Goal: Task Accomplishment & Management: Manage account settings

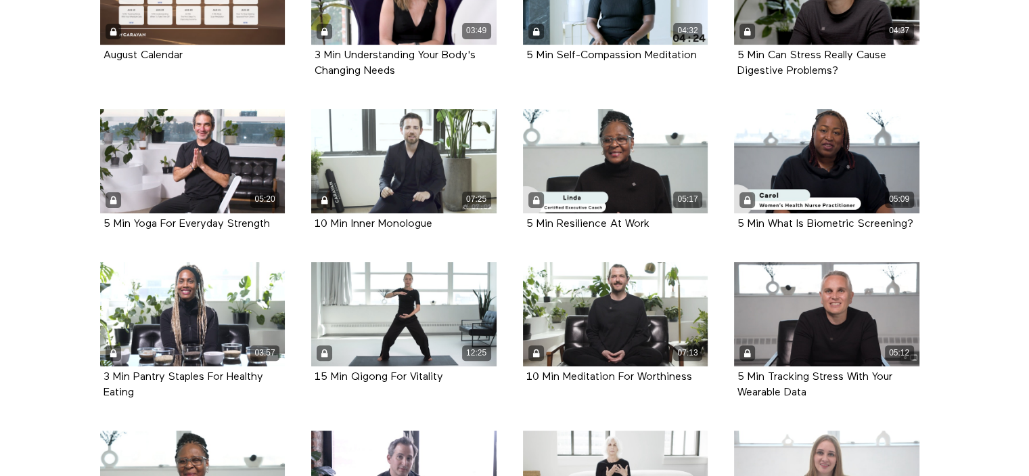
scroll to position [474, 0]
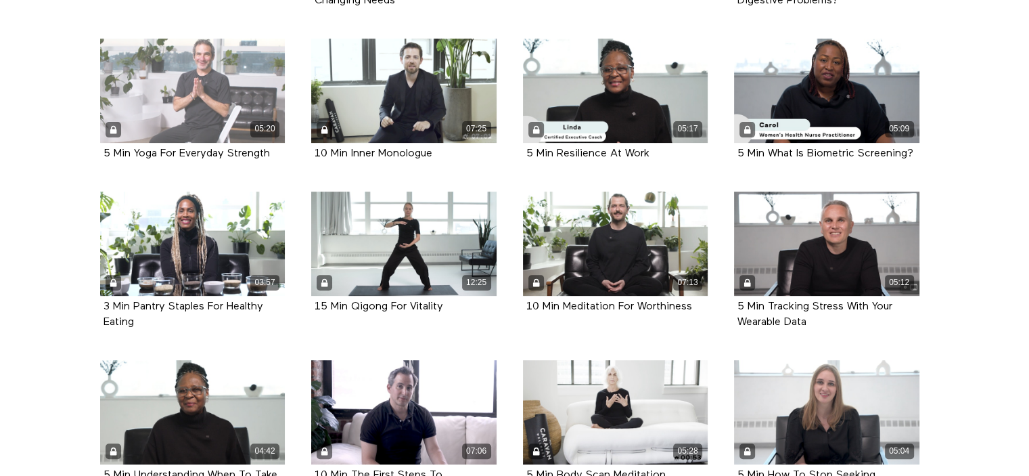
click at [185, 86] on div "05:20" at bounding box center [192, 91] width 185 height 104
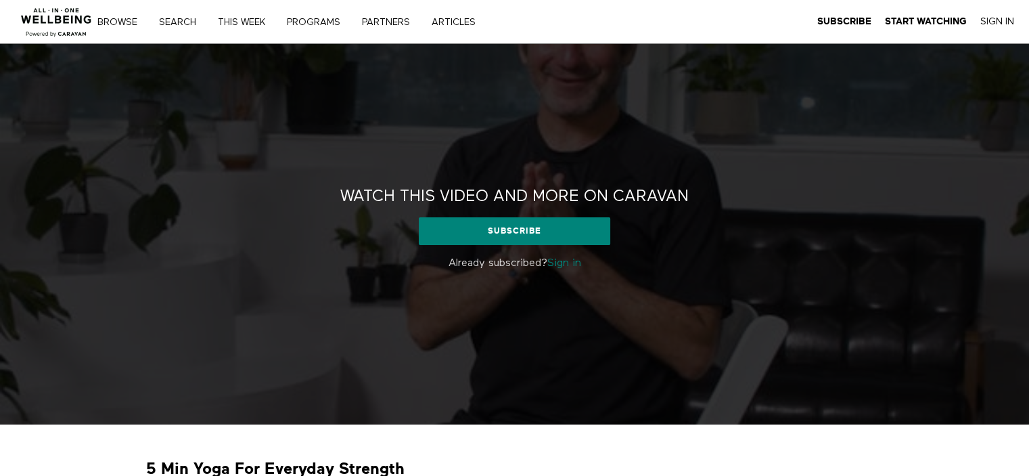
click at [568, 263] on link "Sign in" at bounding box center [564, 263] width 34 height 11
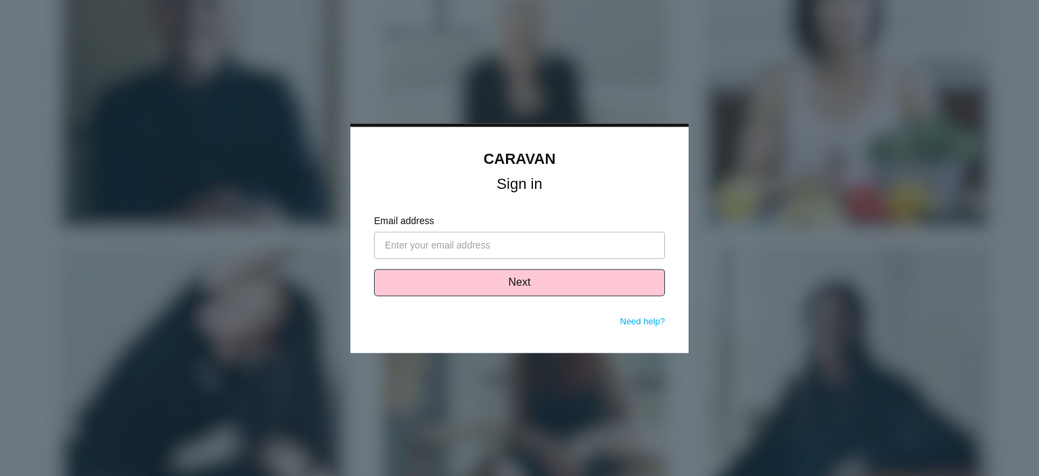
click at [492, 246] on input "Email address" at bounding box center [519, 244] width 291 height 27
type input "[EMAIL_ADDRESS][DOMAIN_NAME]"
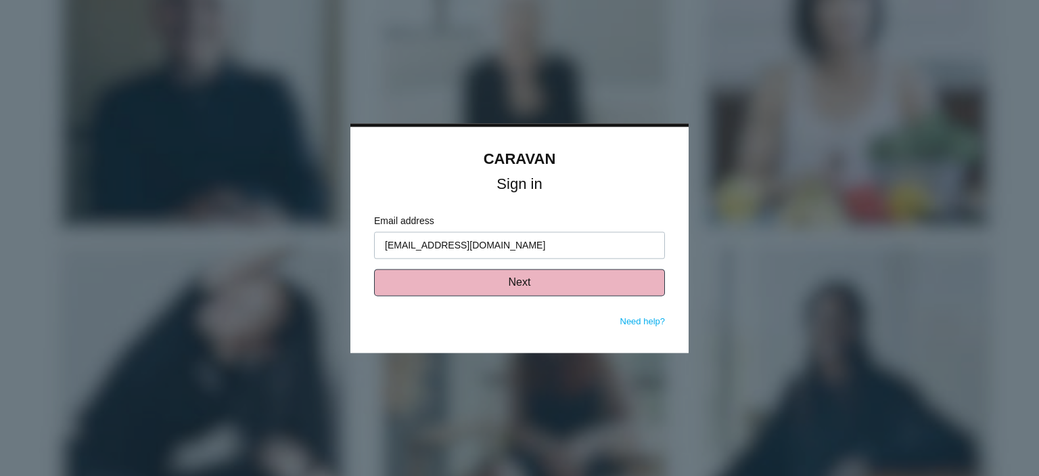
click at [511, 282] on button "Next" at bounding box center [519, 282] width 291 height 27
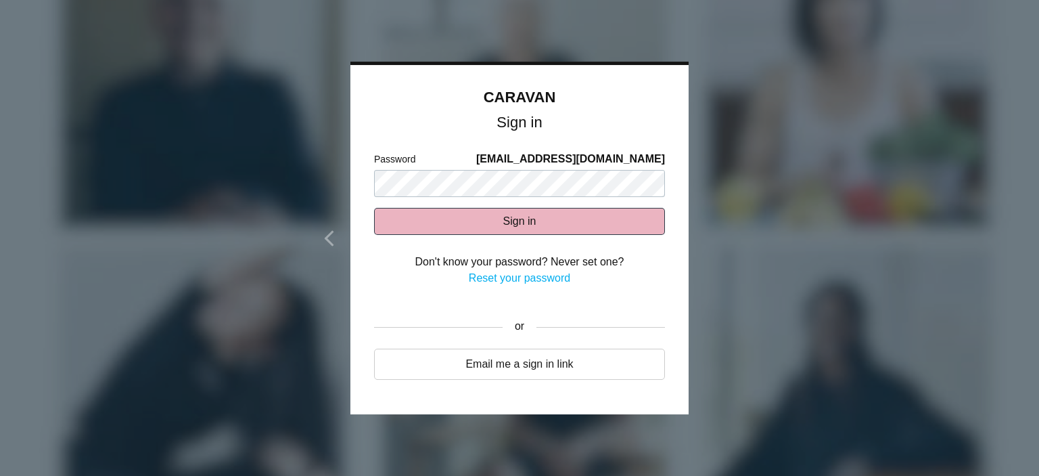
click at [524, 218] on button "Sign in" at bounding box center [519, 221] width 291 height 27
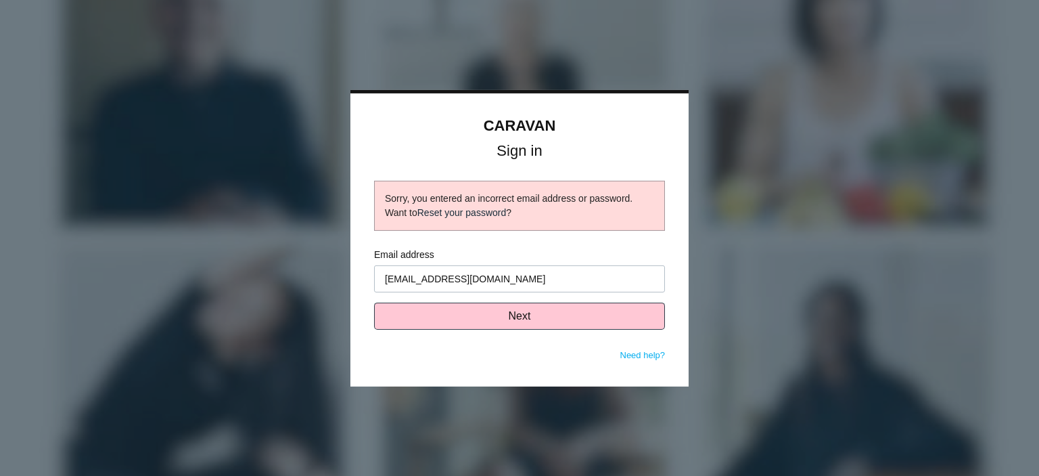
click at [471, 210] on link "Reset your password" at bounding box center [461, 212] width 89 height 11
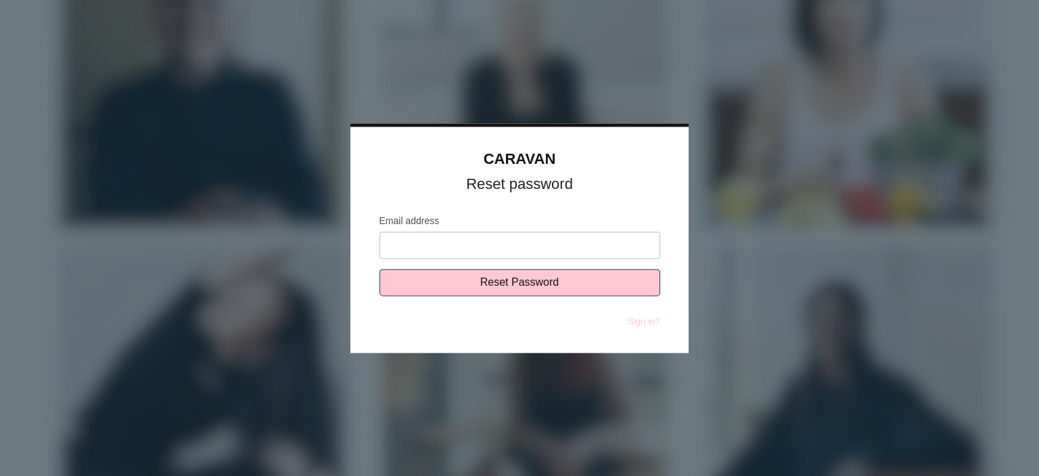
click at [431, 248] on input "Email address" at bounding box center [519, 244] width 281 height 27
click at [387, 380] on div at bounding box center [519, 238] width 1039 height 476
